Goal: Information Seeking & Learning: Learn about a topic

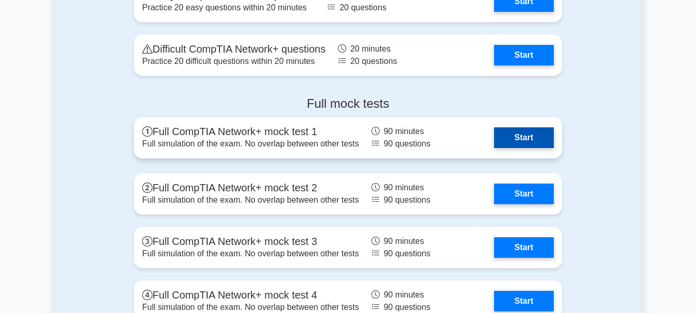
scroll to position [2165, 0]
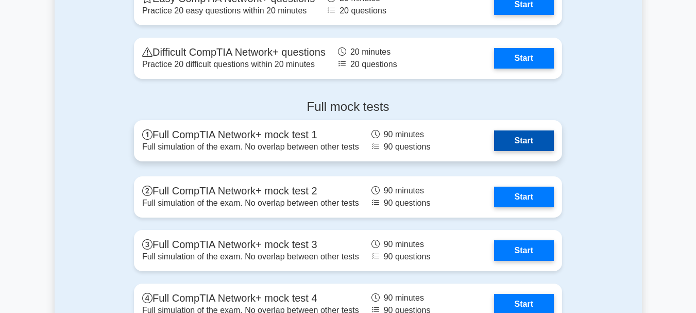
click at [525, 139] on link "Start" at bounding box center [524, 140] width 60 height 21
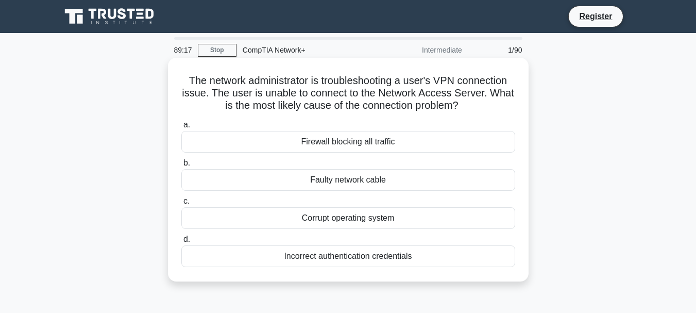
click at [368, 254] on div "Incorrect authentication credentials" at bounding box center [348, 256] width 334 height 22
click at [181, 243] on input "d. Incorrect authentication credentials" at bounding box center [181, 239] width 0 height 7
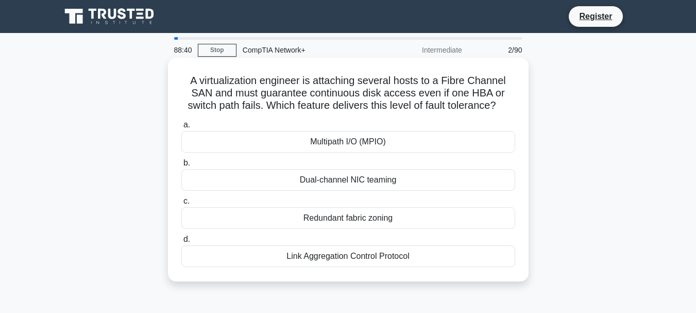
click at [352, 140] on div "Multipath I/O (MPIO)" at bounding box center [348, 142] width 334 height 22
click at [181, 128] on input "a. Multipath I/O (MPIO)" at bounding box center [181, 125] width 0 height 7
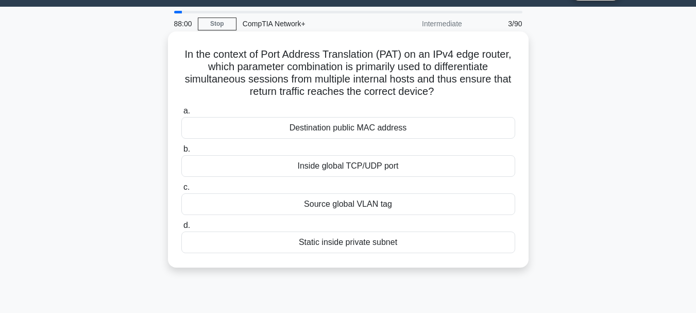
scroll to position [27, 0]
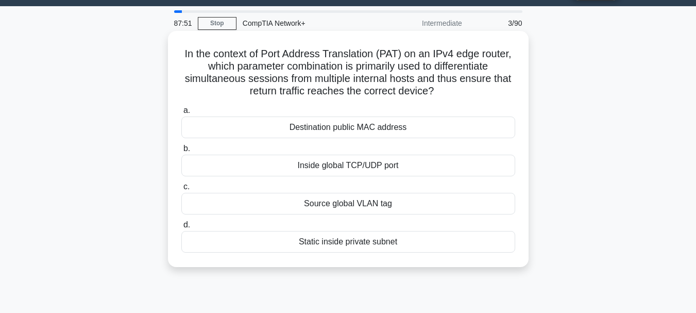
click at [345, 127] on div "Destination public MAC address" at bounding box center [348, 127] width 334 height 22
click at [181, 114] on input "a. Destination public MAC address" at bounding box center [181, 110] width 0 height 7
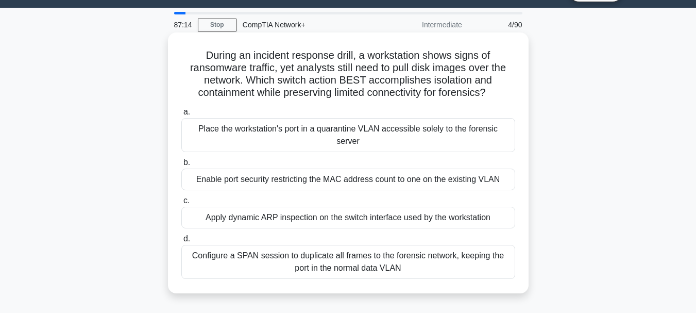
scroll to position [26, 0]
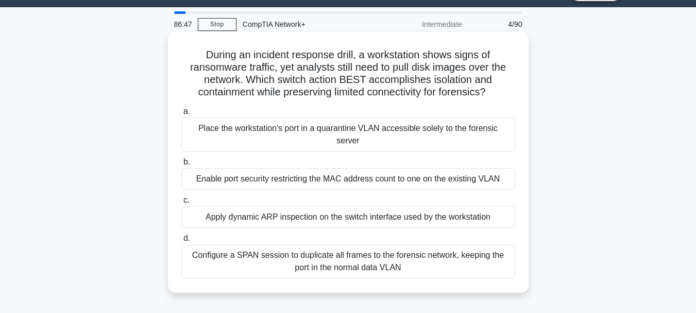
click at [360, 134] on div "Place the workstation's port in a quarantine VLAN accessible solely to the fore…" at bounding box center [348, 134] width 334 height 34
click at [181, 115] on input "a. Place the workstation's port in a quarantine VLAN accessible solely to the f…" at bounding box center [181, 111] width 0 height 7
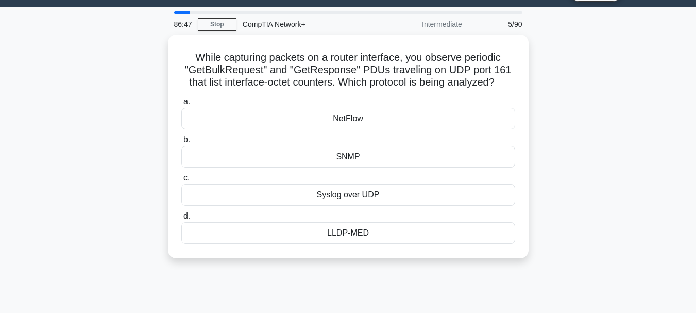
scroll to position [0, 0]
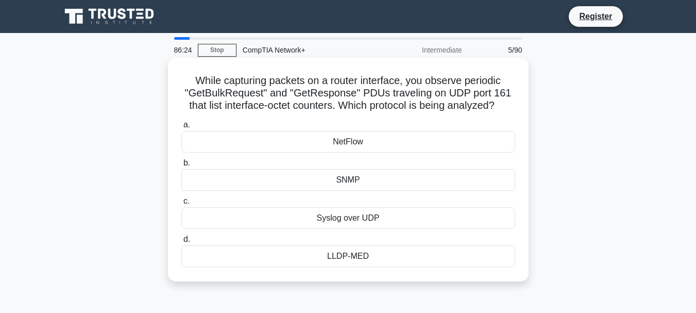
click at [367, 217] on div "Syslog over UDP" at bounding box center [348, 218] width 334 height 22
click at [181, 204] on input "c. Syslog over UDP" at bounding box center [181, 201] width 0 height 7
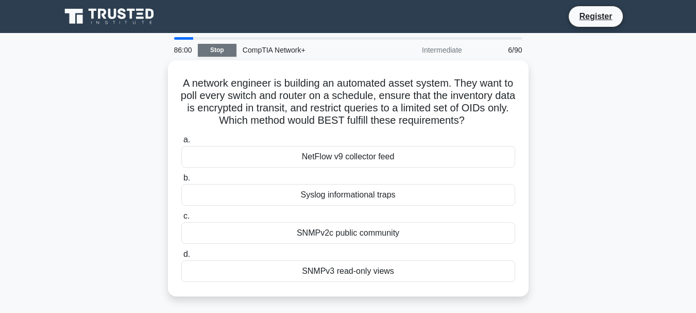
click at [215, 53] on link "Stop" at bounding box center [217, 50] width 39 height 13
